Goal: Task Accomplishment & Management: Manage account settings

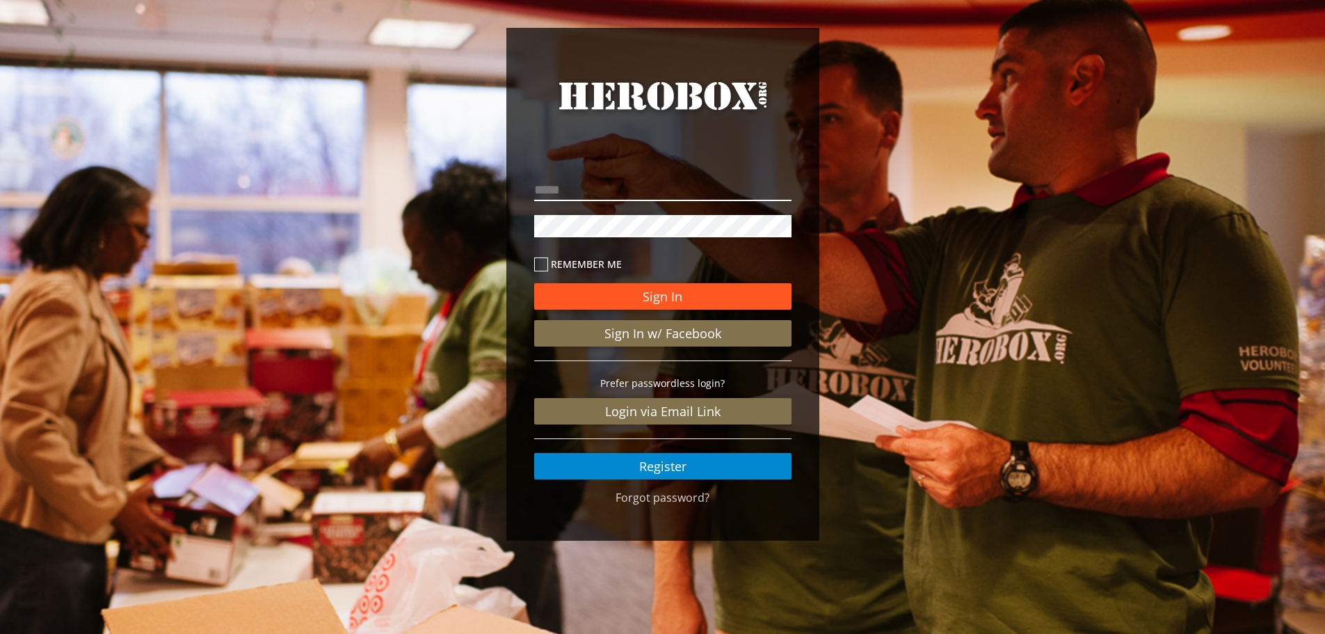
type input "**********"
click at [651, 290] on button "Sign In" at bounding box center [662, 296] width 257 height 26
click at [653, 293] on button "Sign In" at bounding box center [662, 296] width 257 height 26
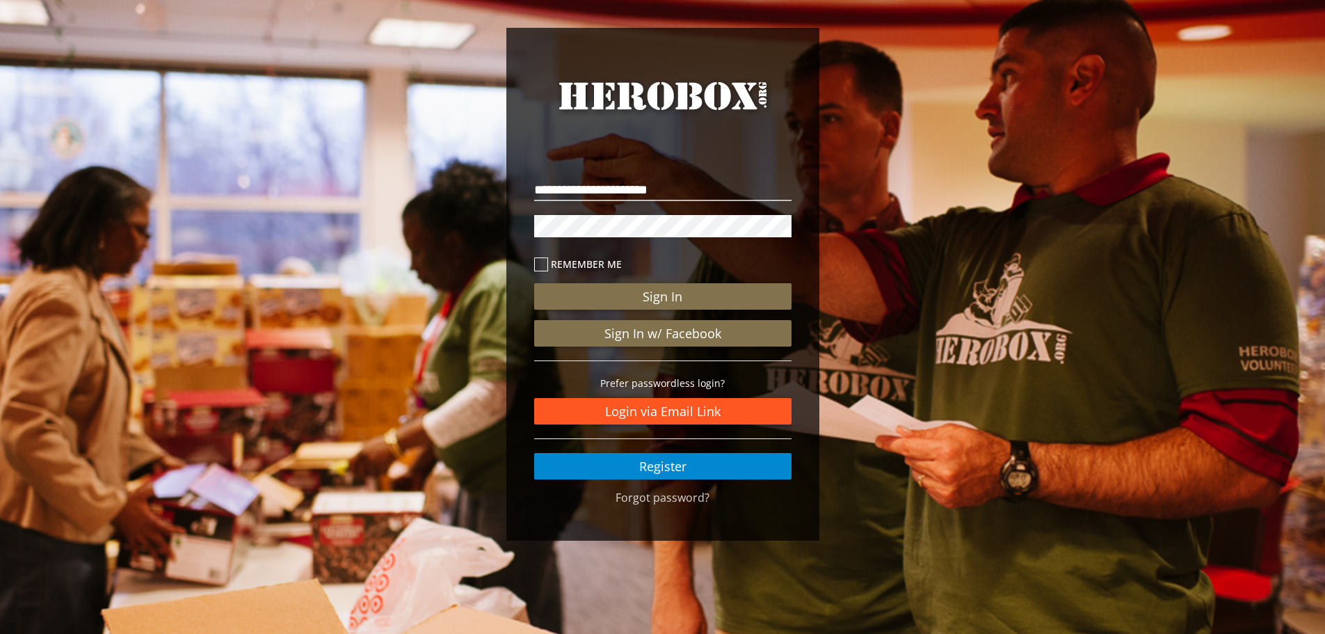
click at [663, 408] on link "Login via Email Link" at bounding box center [662, 411] width 257 height 26
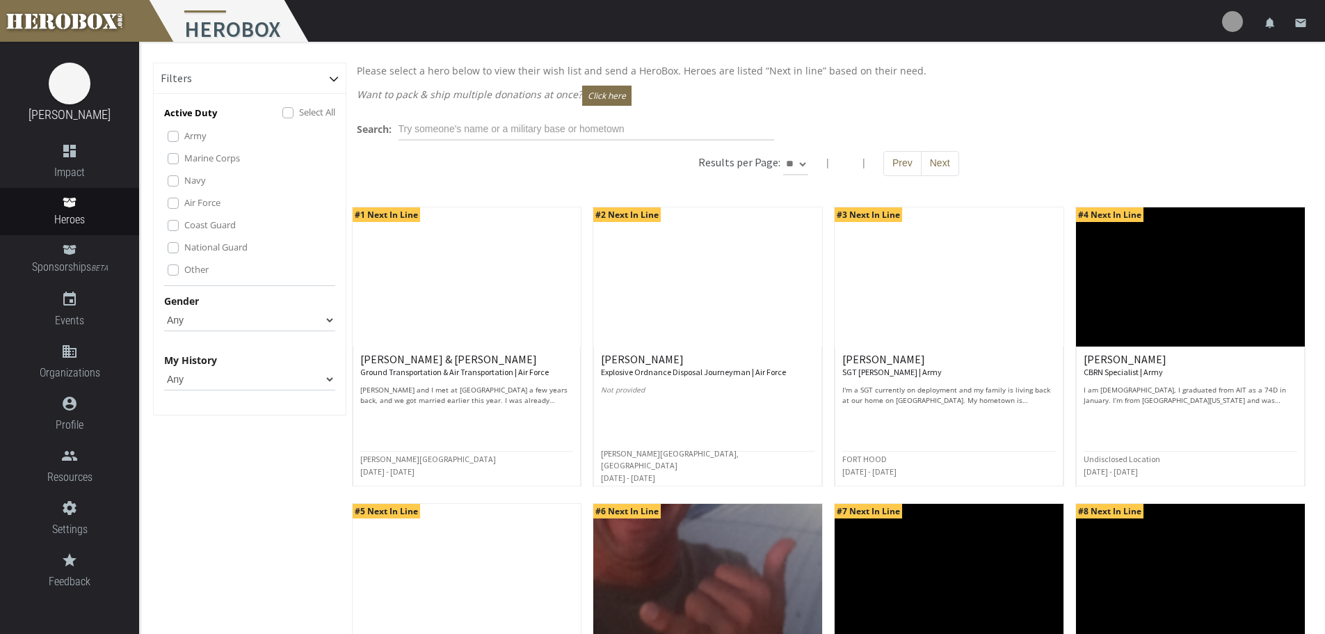
click at [1231, 21] on img at bounding box center [1232, 21] width 21 height 21
click at [1301, 17] on icon "email" at bounding box center [1300, 23] width 13 height 13
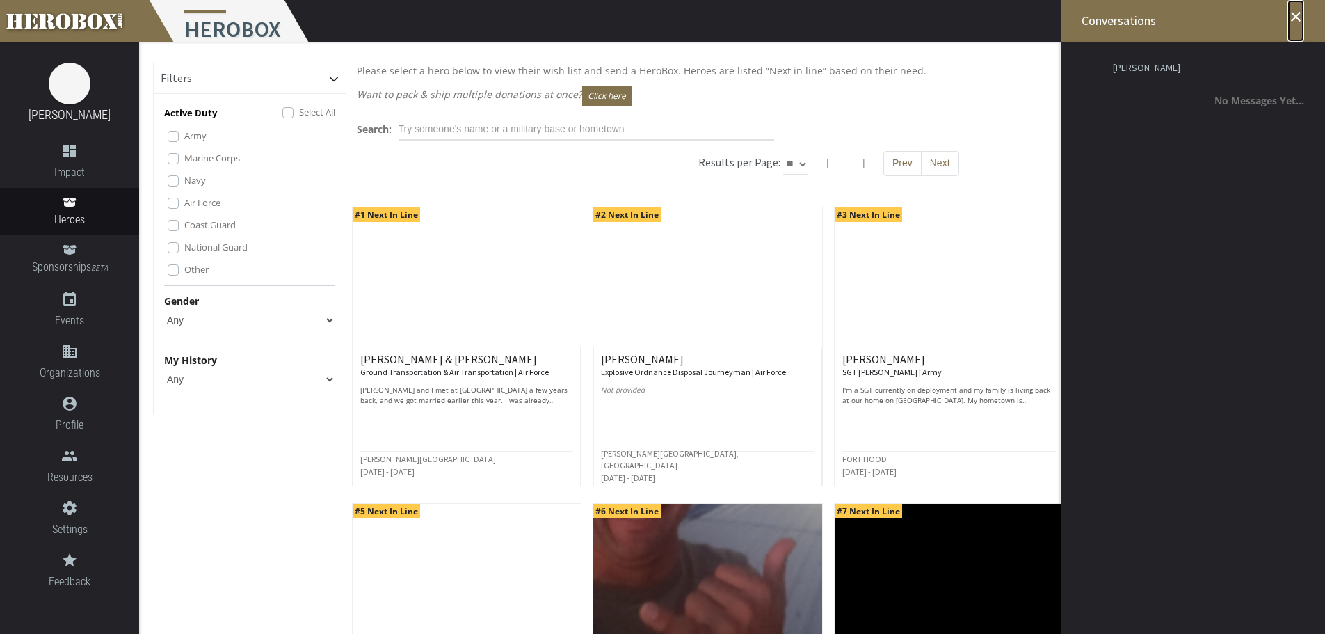
click at [1295, 15] on icon "close" at bounding box center [1296, 16] width 17 height 17
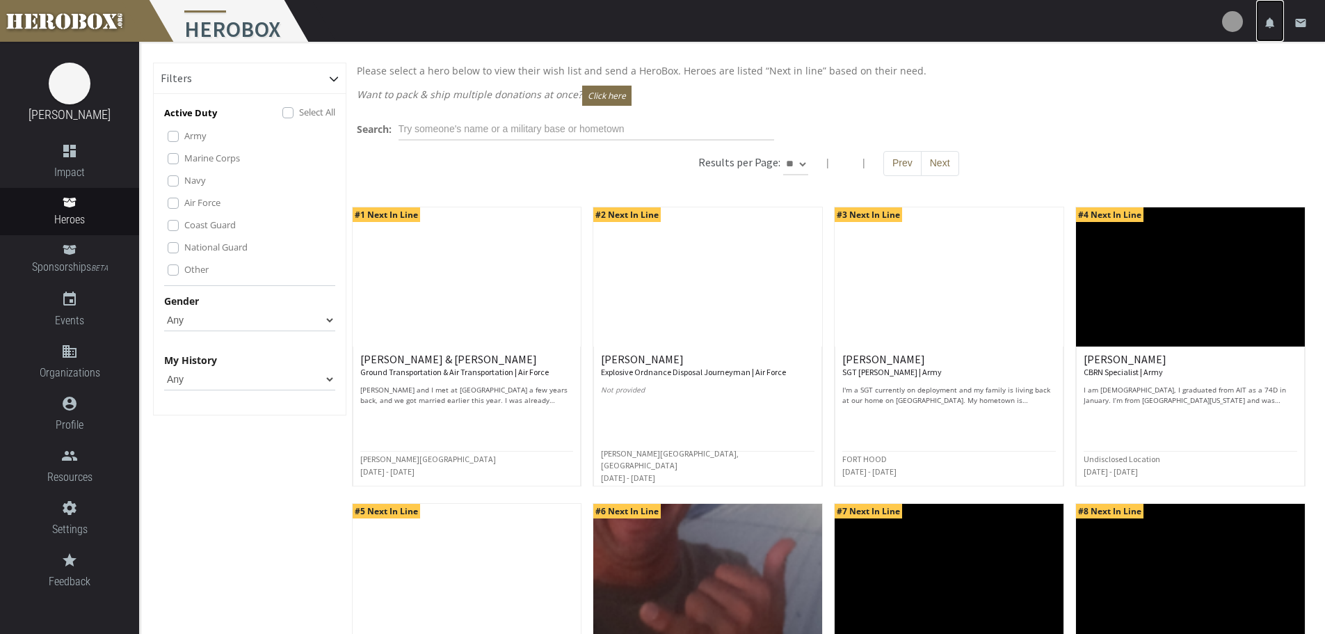
click at [1268, 19] on icon "notifications" at bounding box center [1270, 23] width 13 height 13
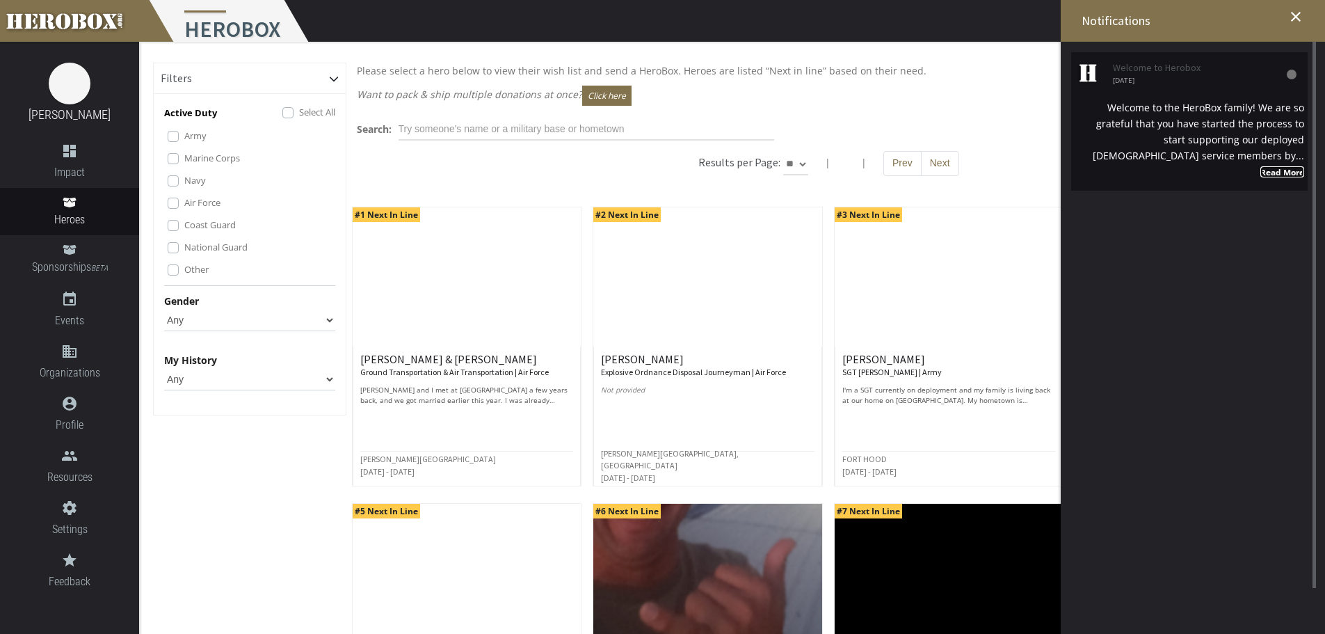
click at [1269, 168] on strong "Read More" at bounding box center [1282, 171] width 44 height 11
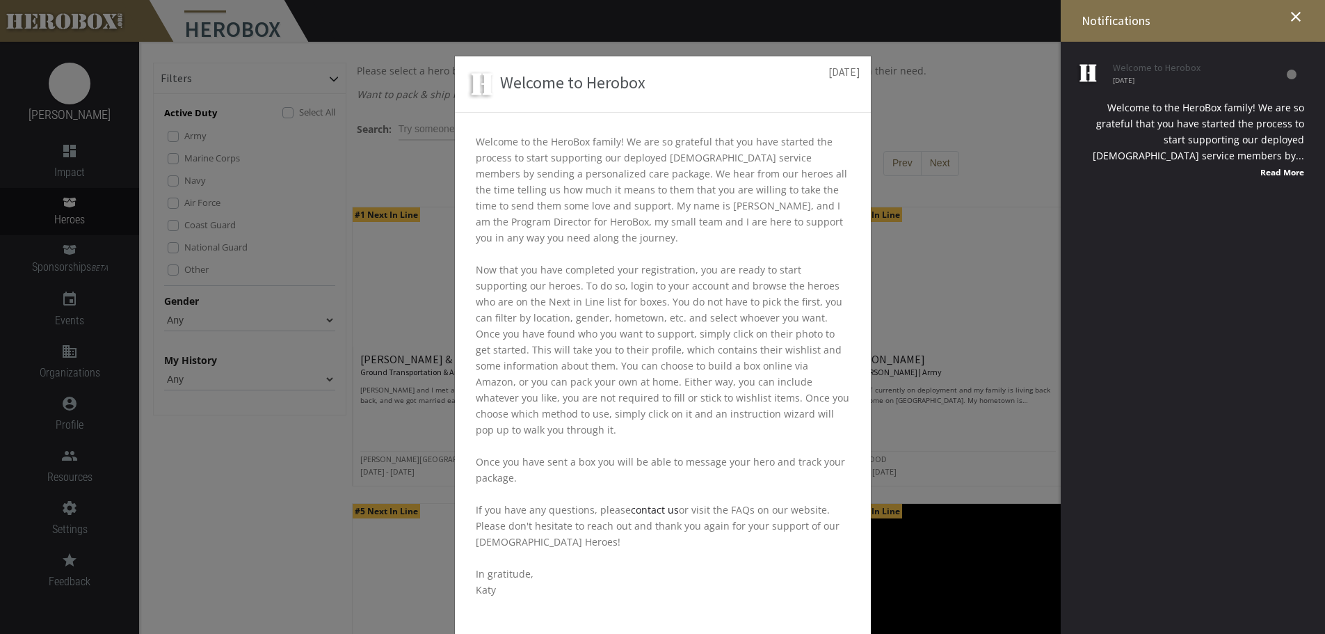
click at [1067, 177] on div "Welcome to Herobox [DATE] Welcome to the HeroBox family! We are so grateful tha…" at bounding box center [662, 317] width 1325 height 634
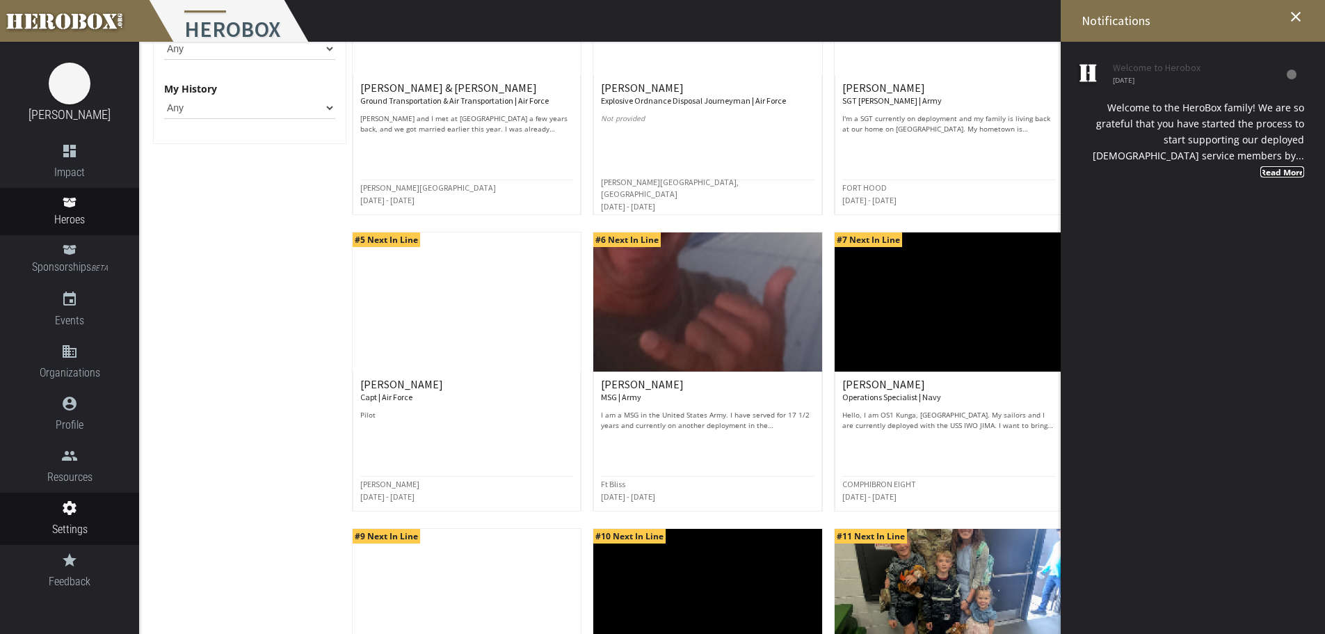
scroll to position [278, 0]
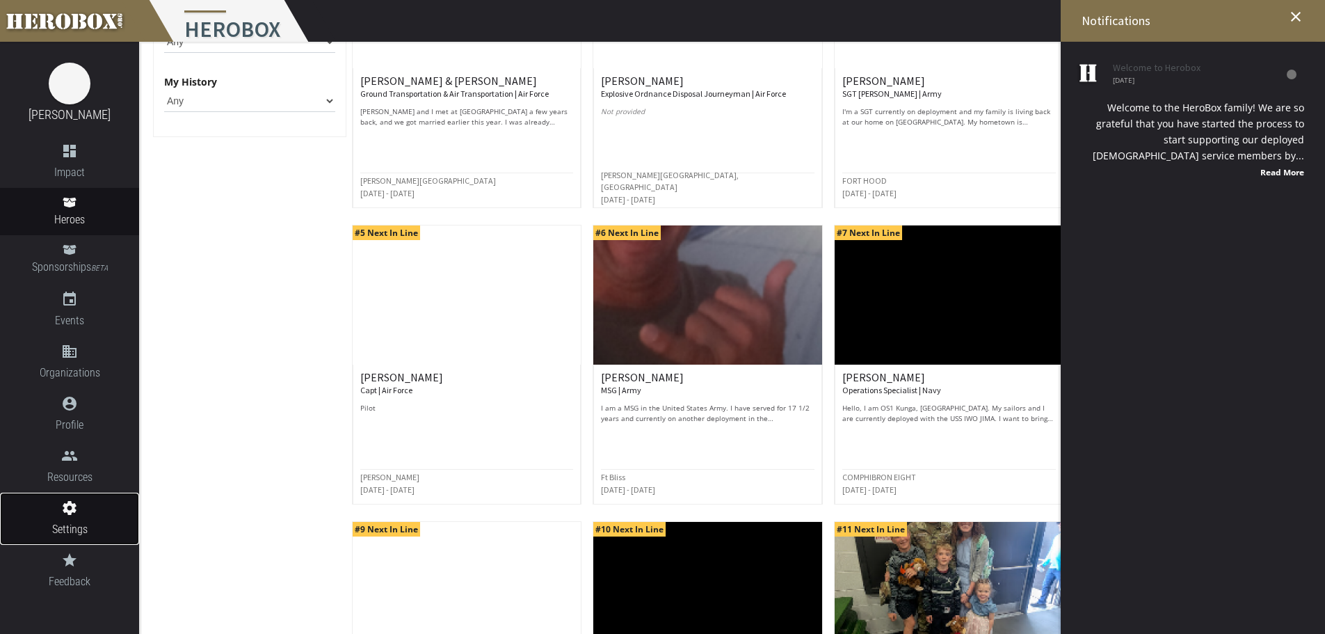
click at [63, 515] on icon "settings" at bounding box center [69, 507] width 139 height 17
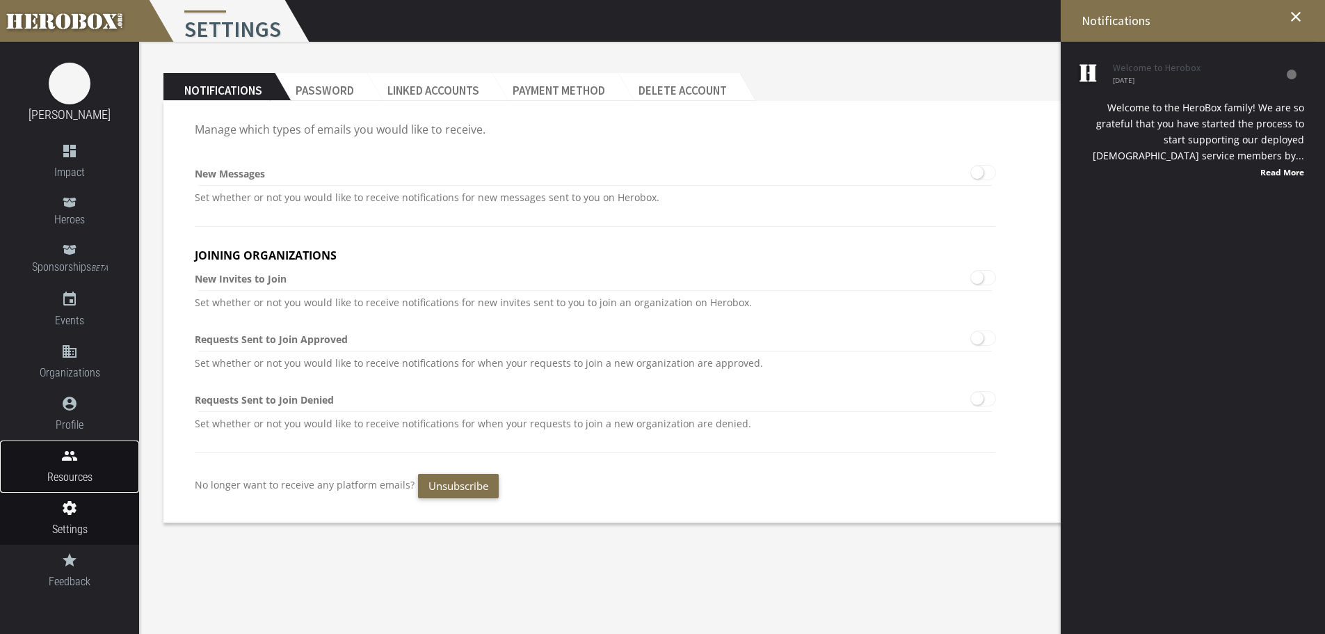
click at [58, 460] on icon "people" at bounding box center [69, 455] width 139 height 17
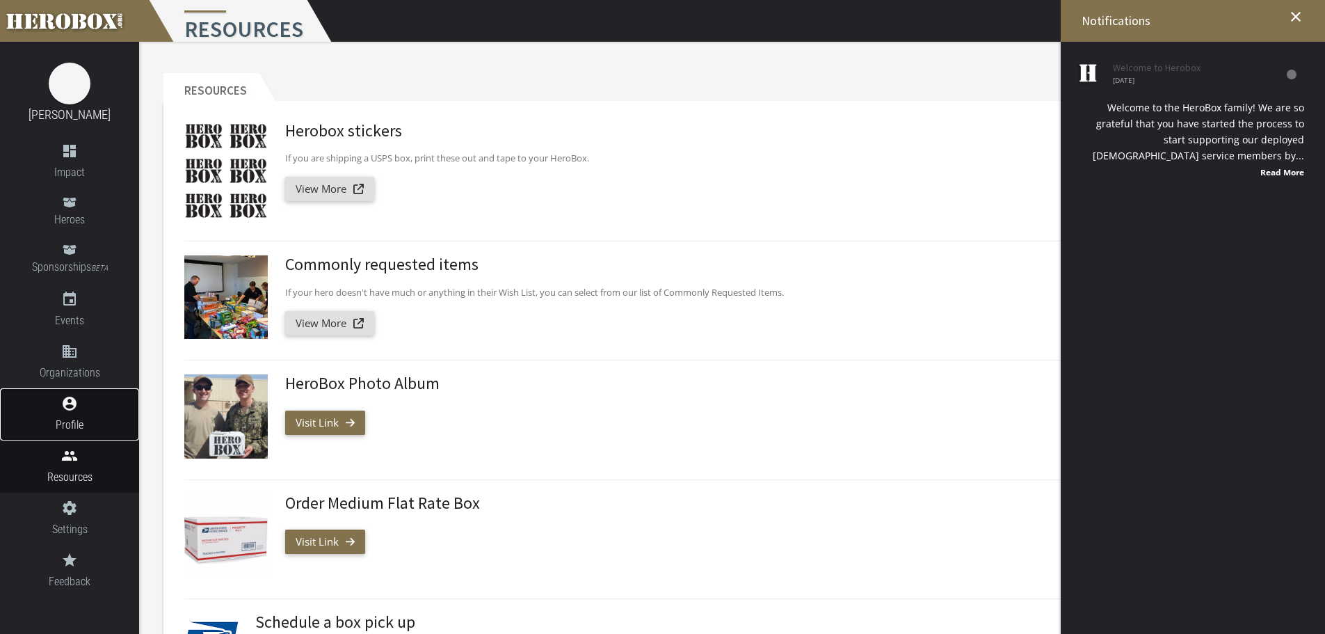
click at [68, 408] on icon "account_circle" at bounding box center [69, 403] width 139 height 17
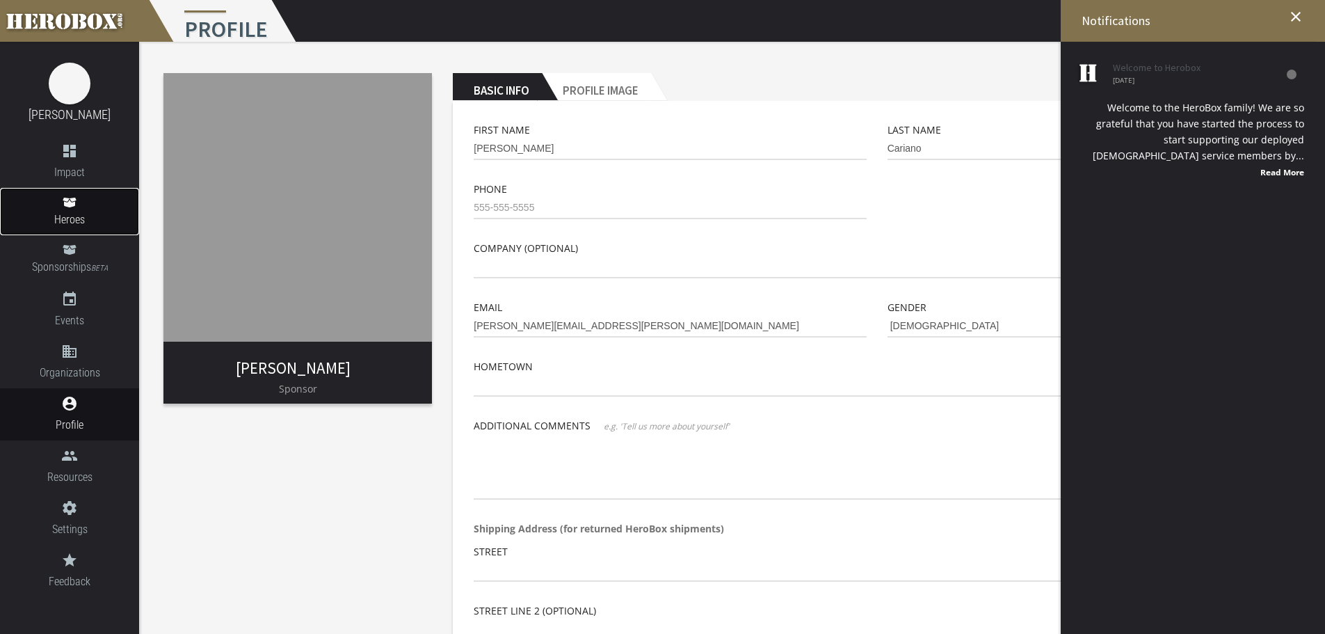
click at [71, 199] on icon at bounding box center [69, 203] width 13 height 10
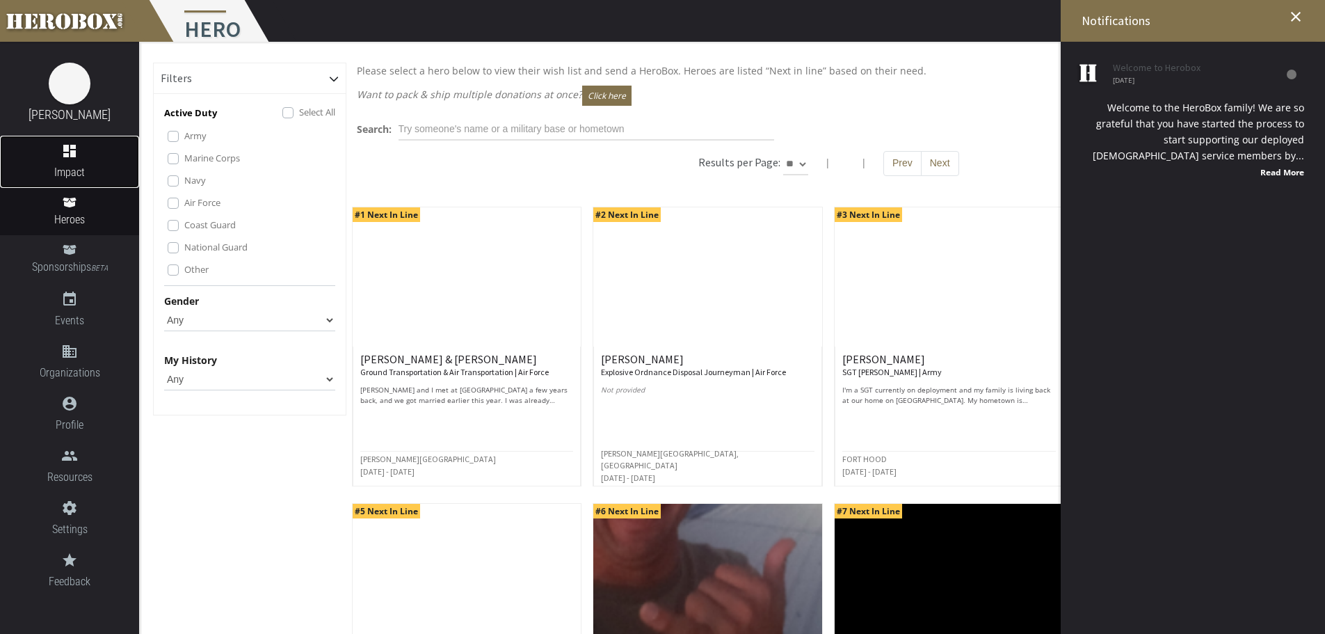
click at [72, 144] on icon "dashboard" at bounding box center [69, 151] width 139 height 17
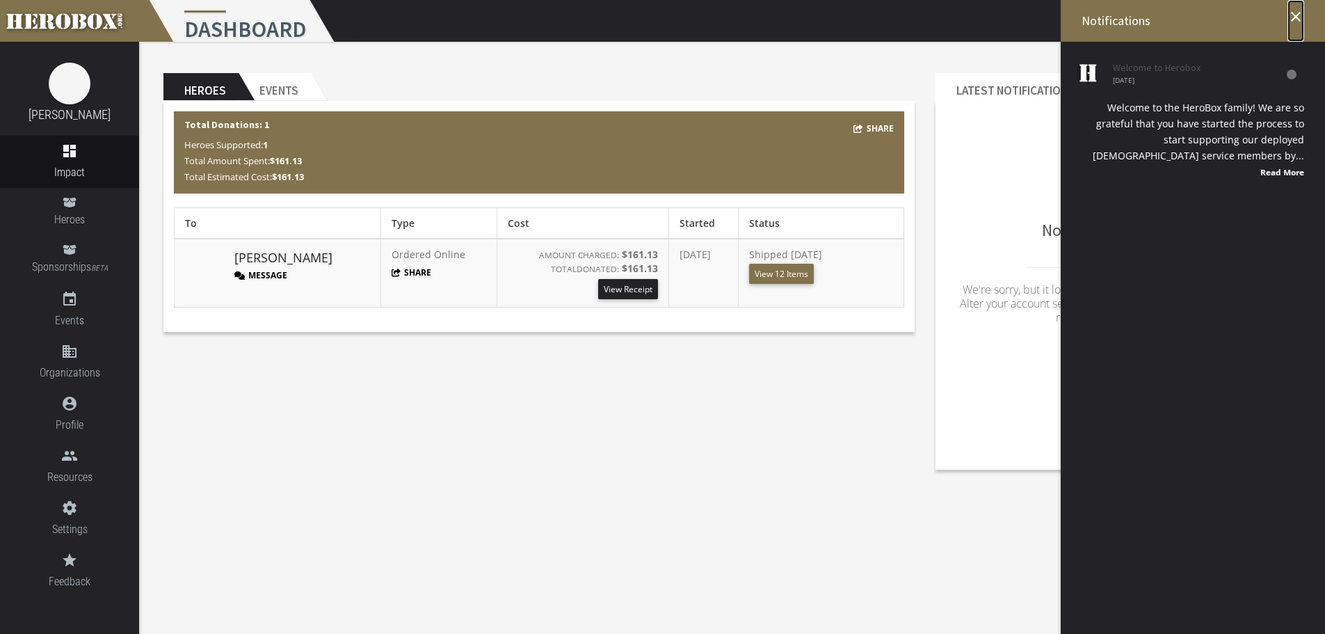
click at [1297, 8] on icon "close" at bounding box center [1296, 16] width 17 height 17
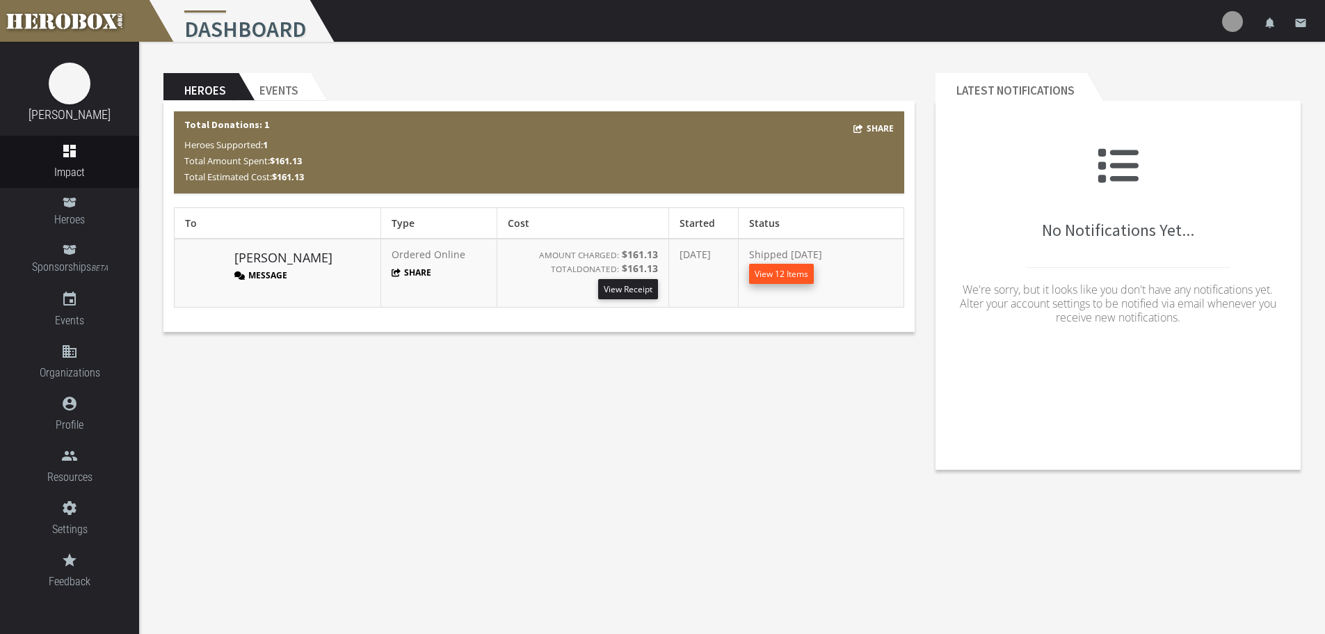
click at [773, 267] on button "View 12 Items" at bounding box center [781, 274] width 65 height 20
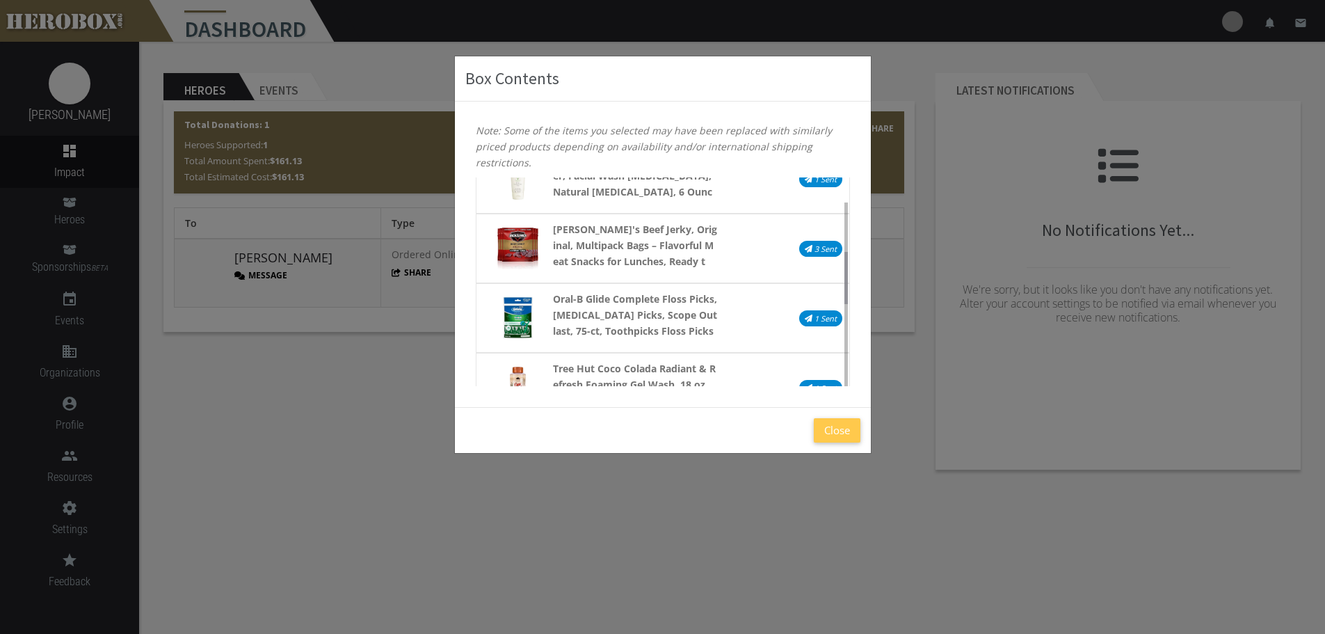
scroll to position [206, 0]
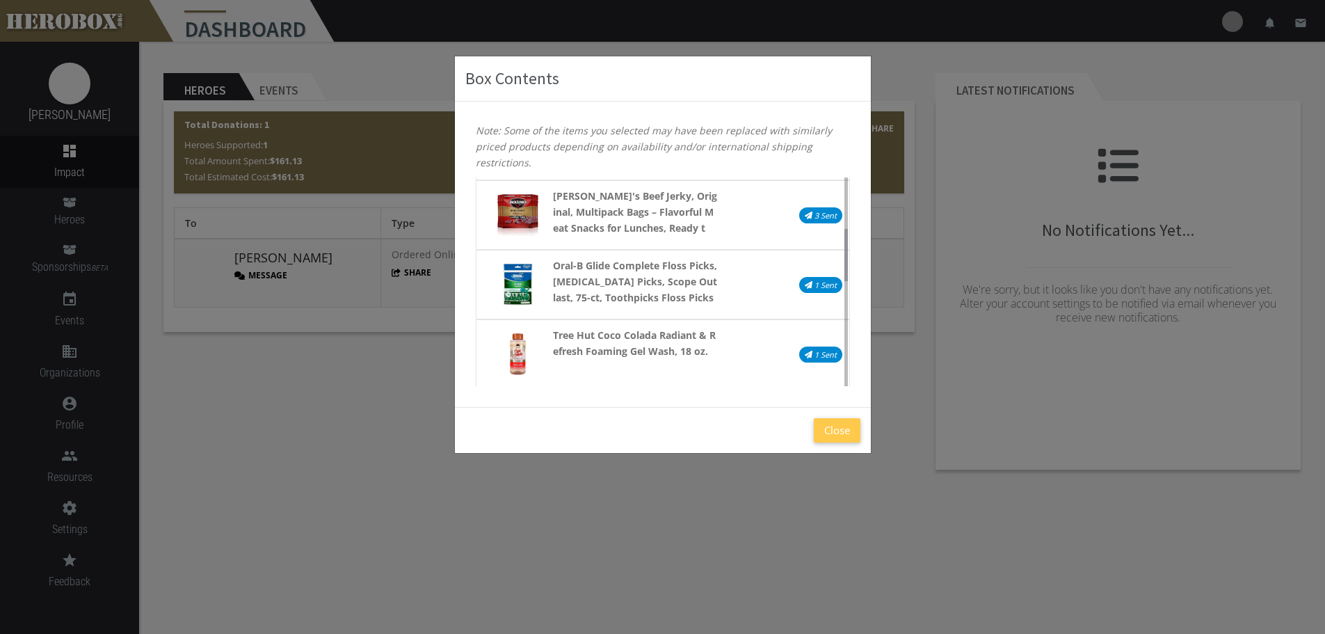
drag, startPoint x: 846, startPoint y: 206, endPoint x: 831, endPoint y: 257, distance: 53.5
click at [831, 257] on div "Aloe Facial Skincare Sheet Hydrating Moisturizing Revitalizing Facial Skincare …" at bounding box center [662, 281] width 395 height 209
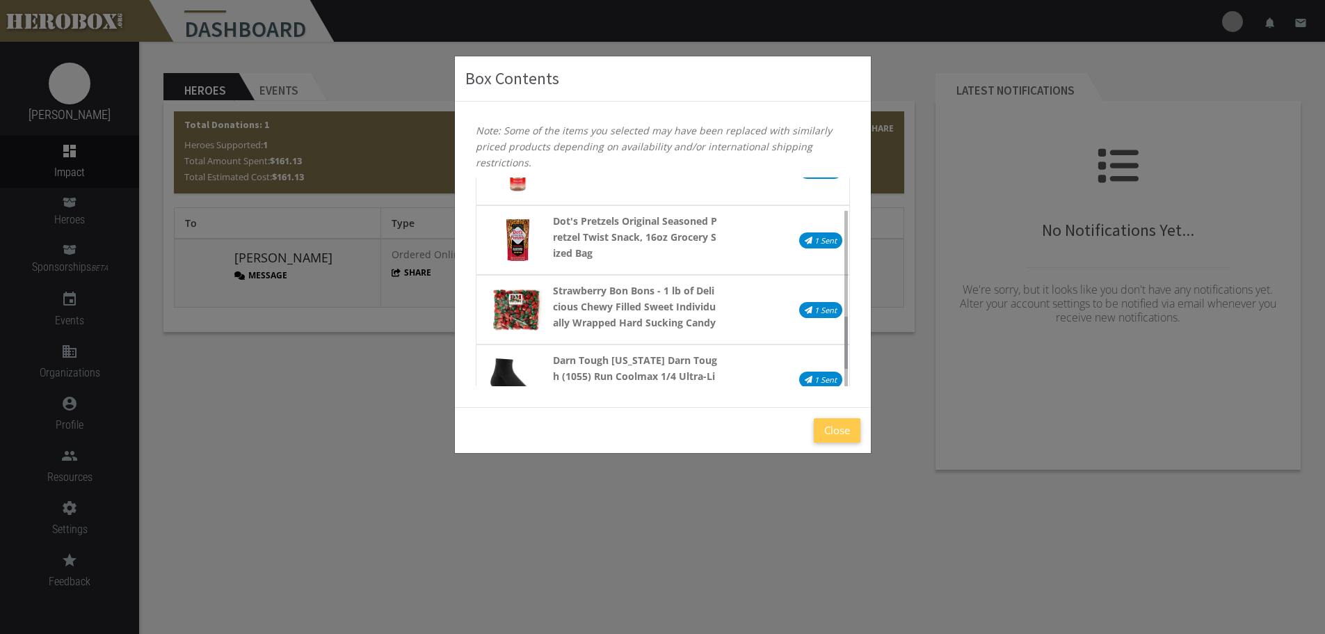
scroll to position [423, 0]
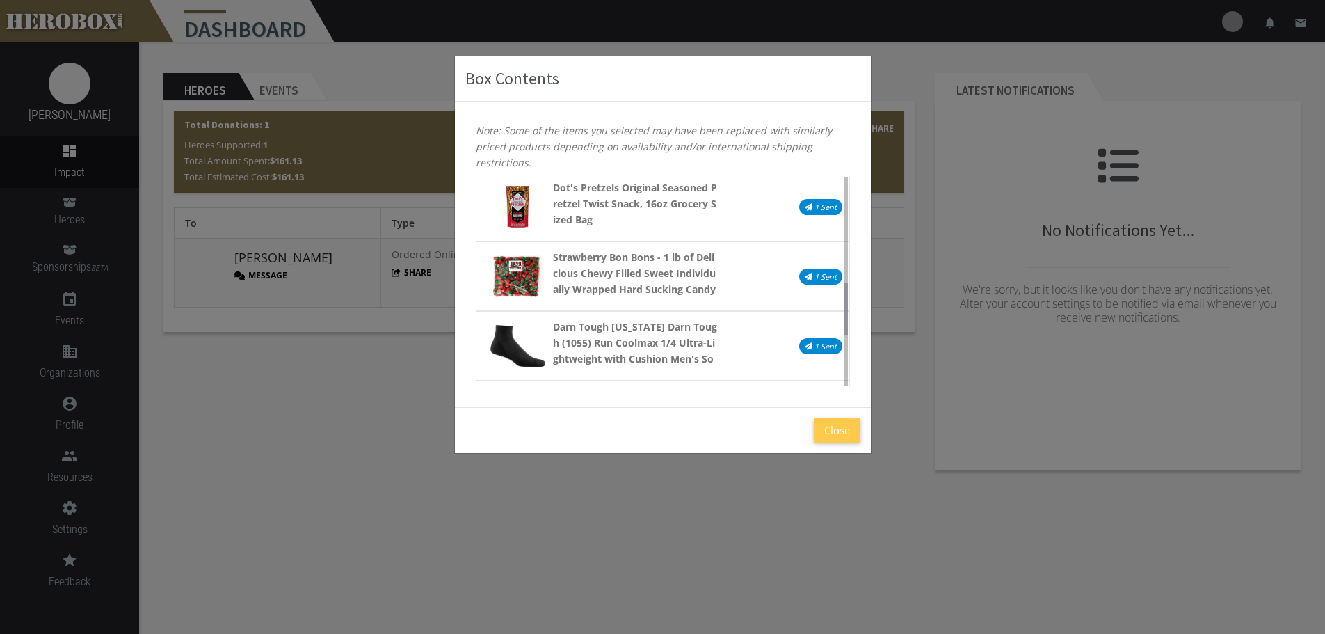
drag, startPoint x: 844, startPoint y: 252, endPoint x: 833, endPoint y: 306, distance: 55.4
click at [833, 306] on div "Aloe Facial Skincare Sheet Hydrating Moisturizing Revitalizing Facial Skincare …" at bounding box center [662, 281] width 395 height 209
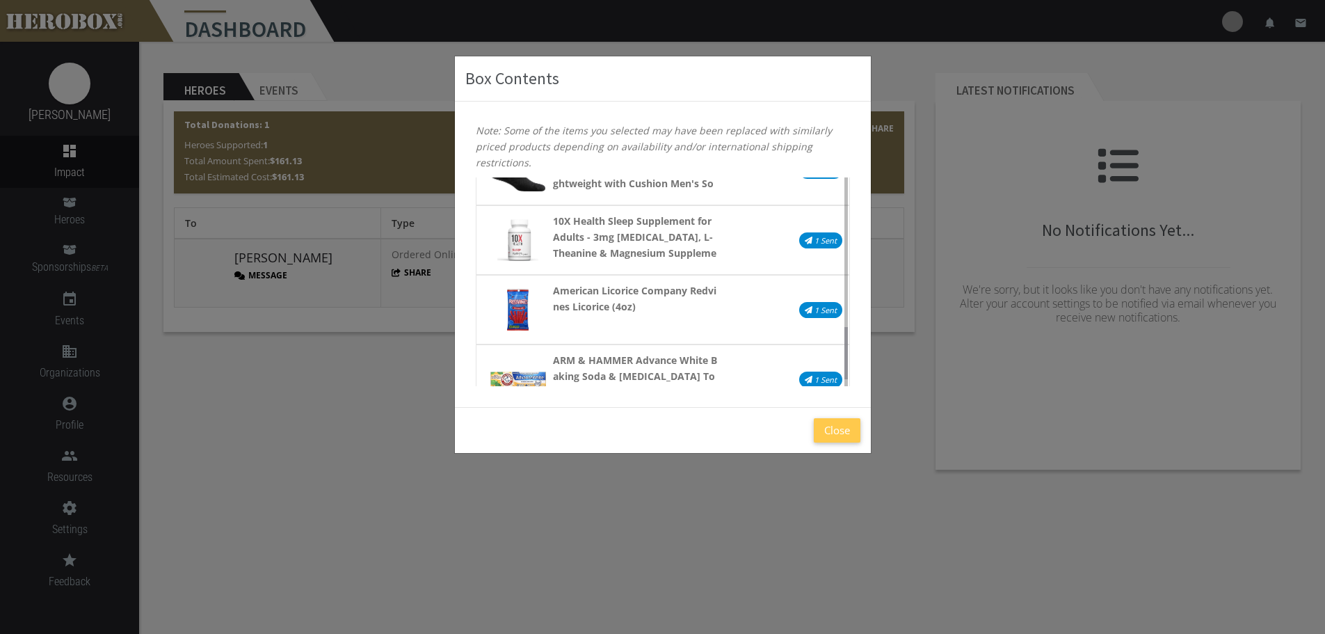
scroll to position [601, 0]
drag, startPoint x: 844, startPoint y: 305, endPoint x: 837, endPoint y: 350, distance: 45.0
click at [837, 350] on div "Aloe Facial Skincare Sheet Hydrating Moisturizing Revitalizing Facial Skincare …" at bounding box center [662, 281] width 395 height 209
drag, startPoint x: 848, startPoint y: 352, endPoint x: 847, endPoint y: 367, distance: 14.6
click at [847, 367] on div "Aloe Facial Skincare Sheet Hydrating Moisturizing Revitalizing Facial Skincare …" at bounding box center [663, 281] width 374 height 209
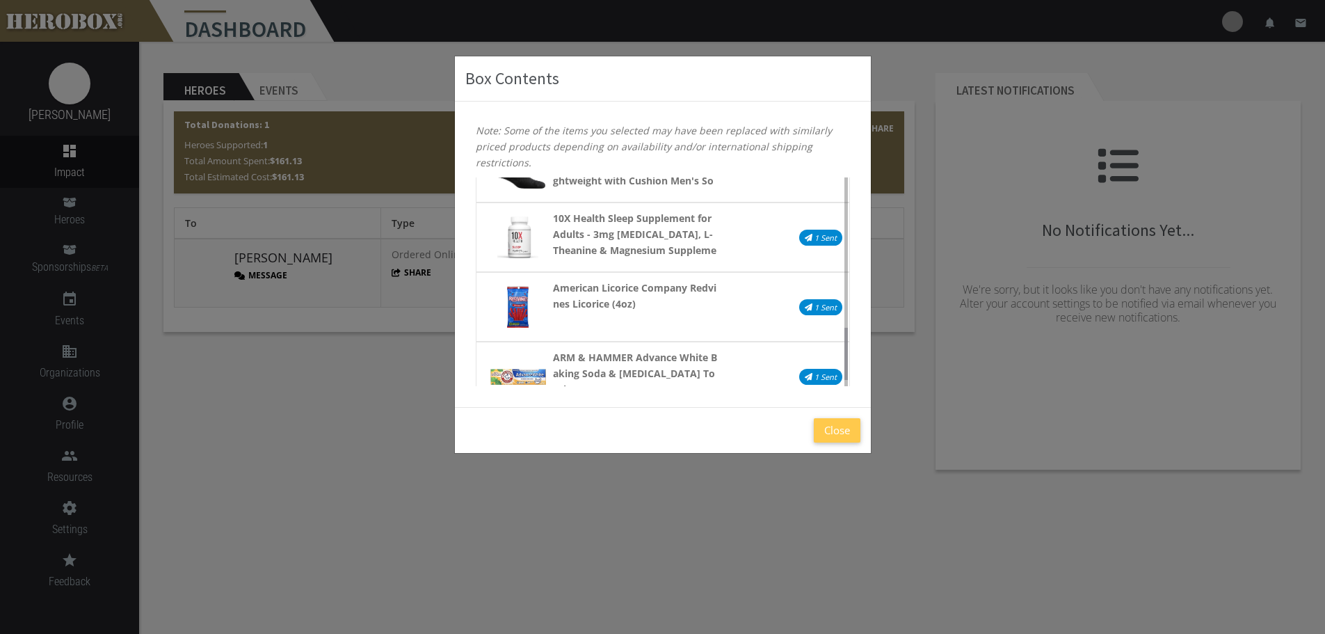
scroll to position [626, 0]
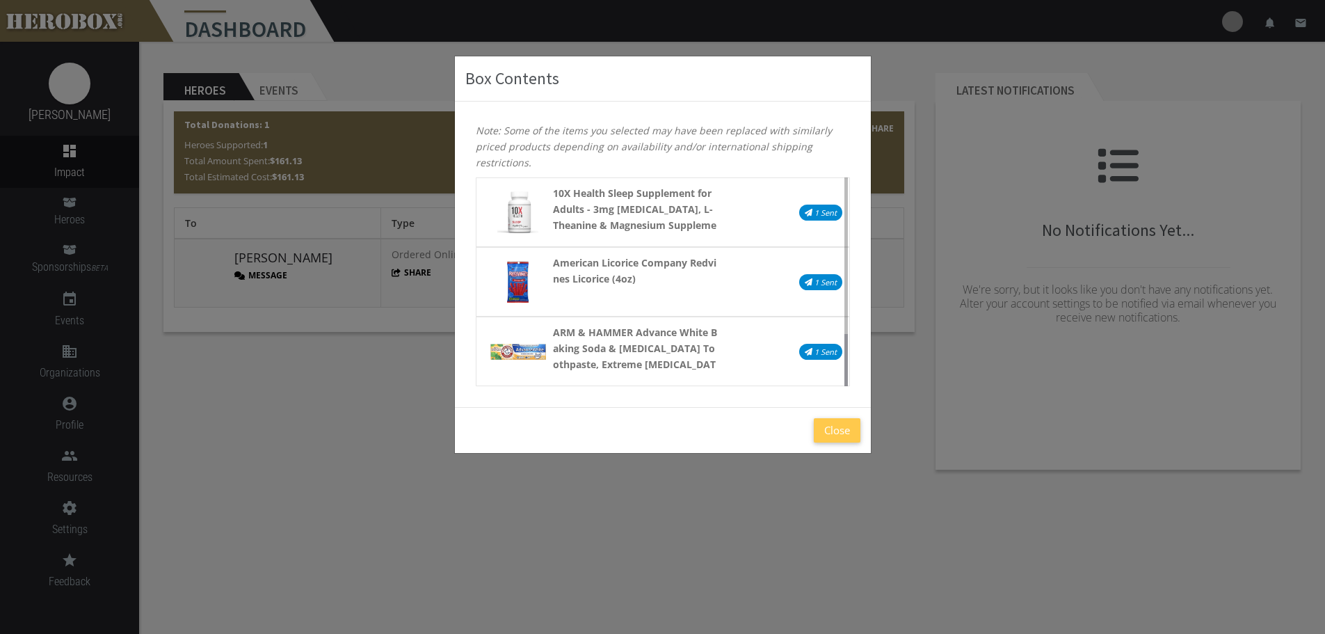
drag, startPoint x: 847, startPoint y: 360, endPoint x: 847, endPoint y: 384, distance: 24.3
click at [847, 384] on div "Aloe Facial Skincare Sheet Hydrating Moisturizing Revitalizing Facial Skincare …" at bounding box center [662, 281] width 395 height 209
click at [842, 426] on button "Close" at bounding box center [837, 430] width 47 height 24
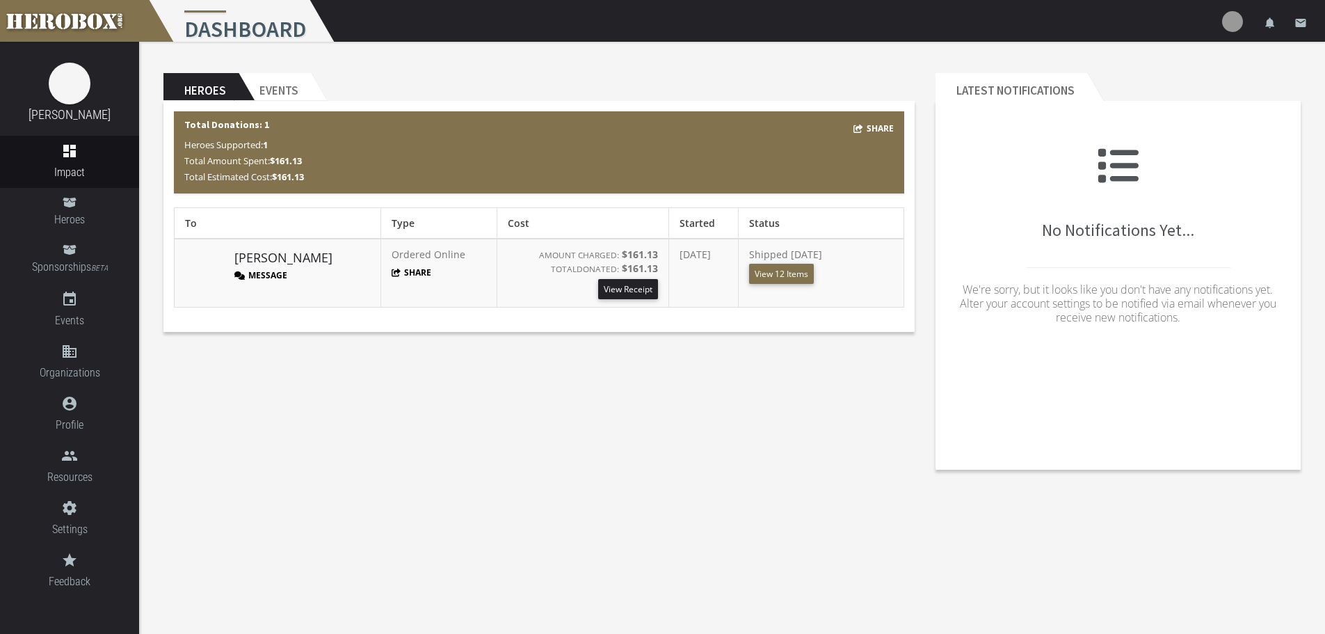
click at [268, 273] on button "Message" at bounding box center [260, 275] width 53 height 12
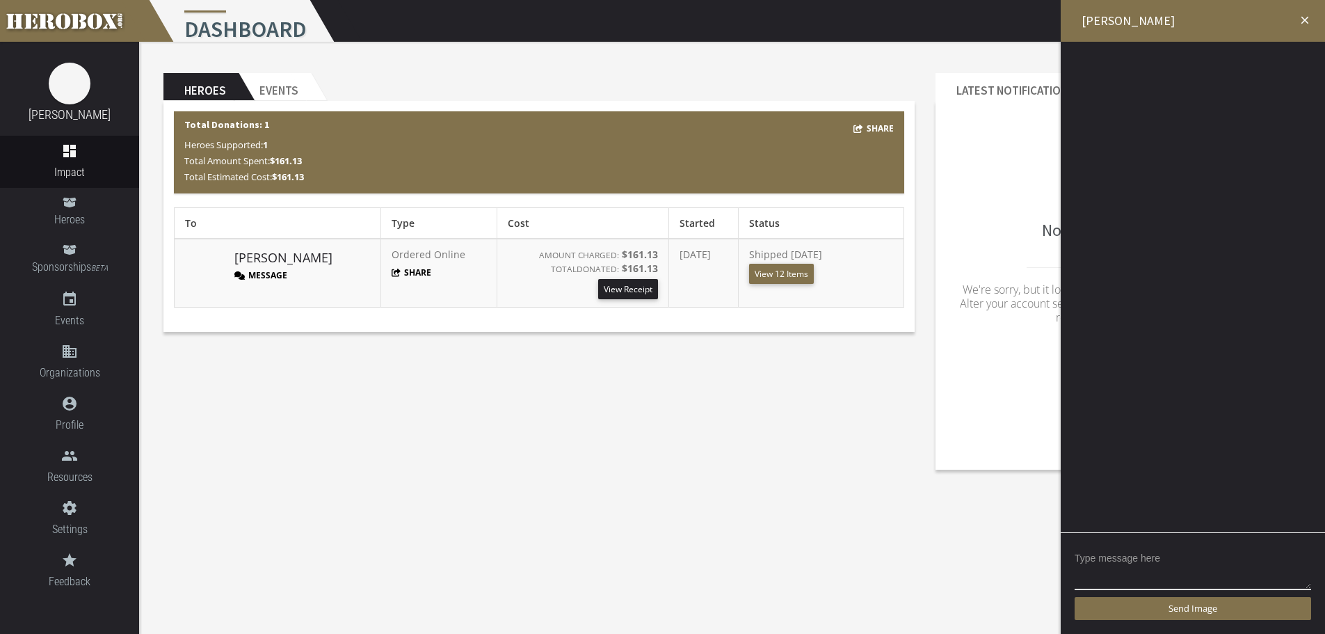
click at [1306, 16] on icon "close" at bounding box center [1305, 20] width 13 height 13
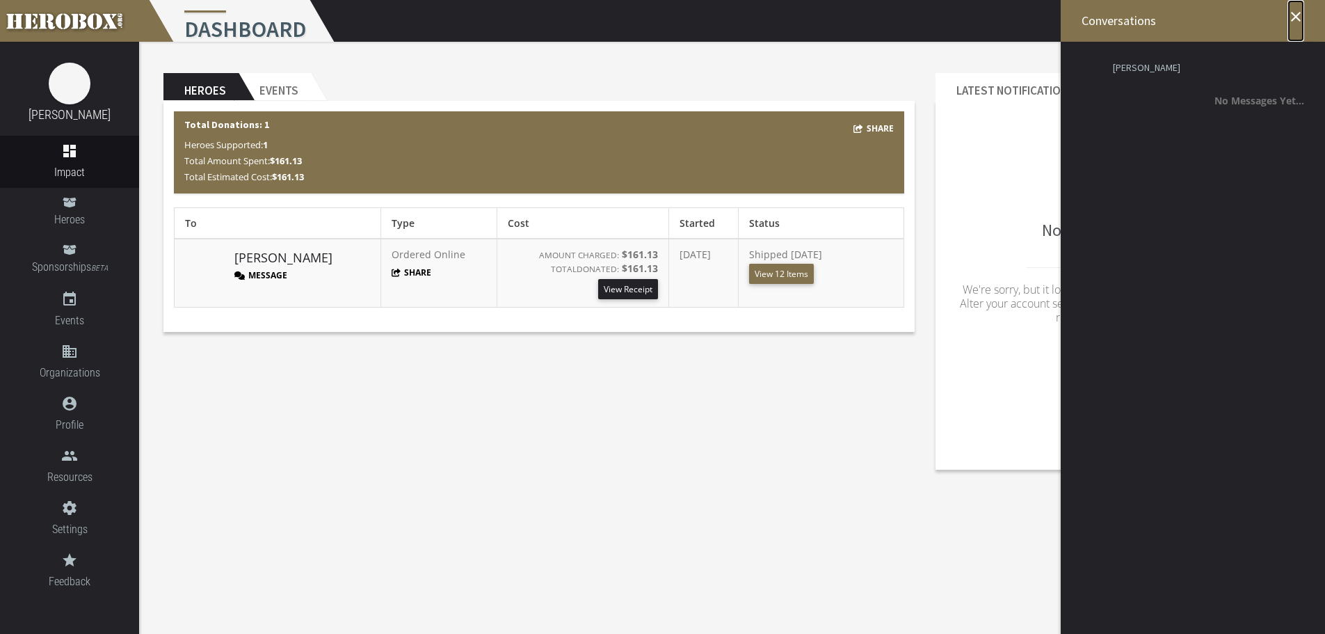
click at [1293, 15] on icon "close" at bounding box center [1296, 16] width 17 height 17
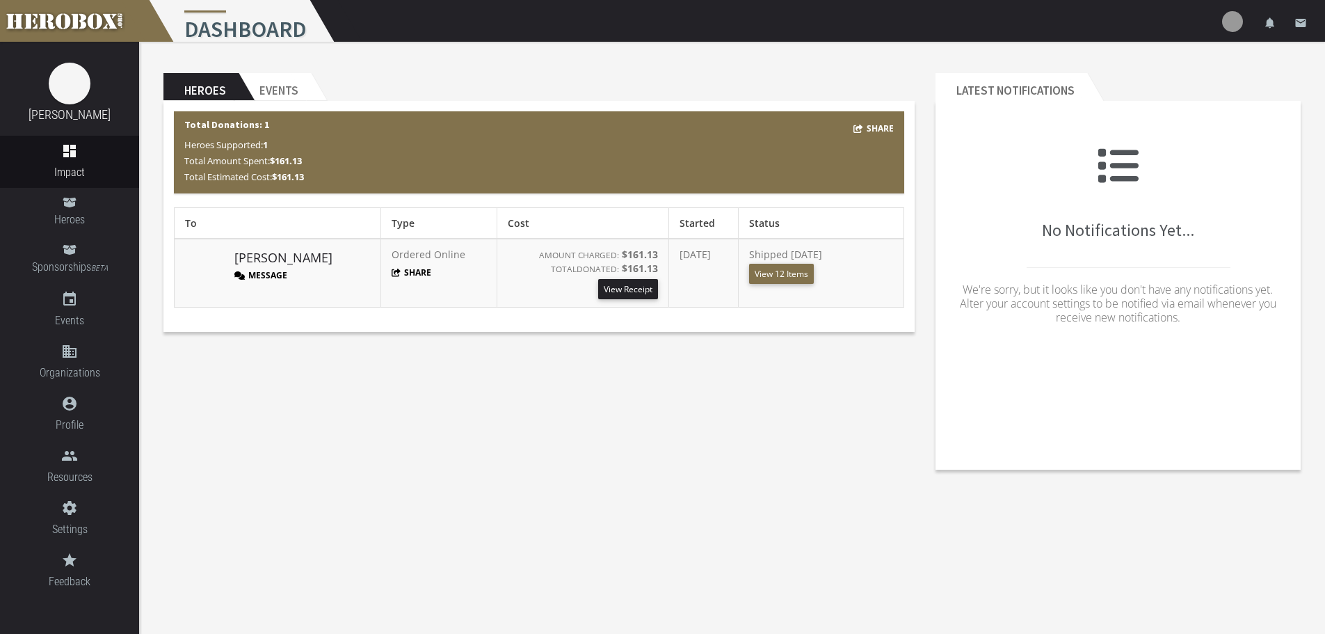
click at [1228, 19] on img at bounding box center [1232, 21] width 21 height 21
click at [1175, 85] on link "lock Logout" at bounding box center [1190, 89] width 125 height 30
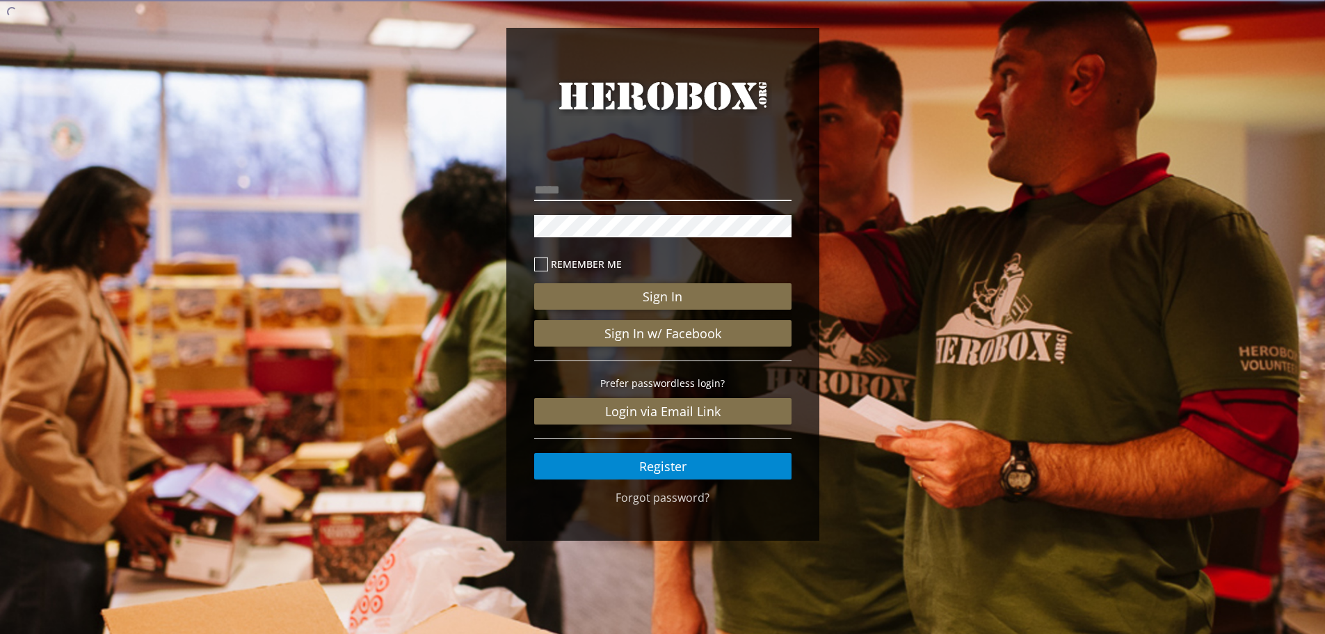
type input "**********"
